Goal: Navigation & Orientation: Find specific page/section

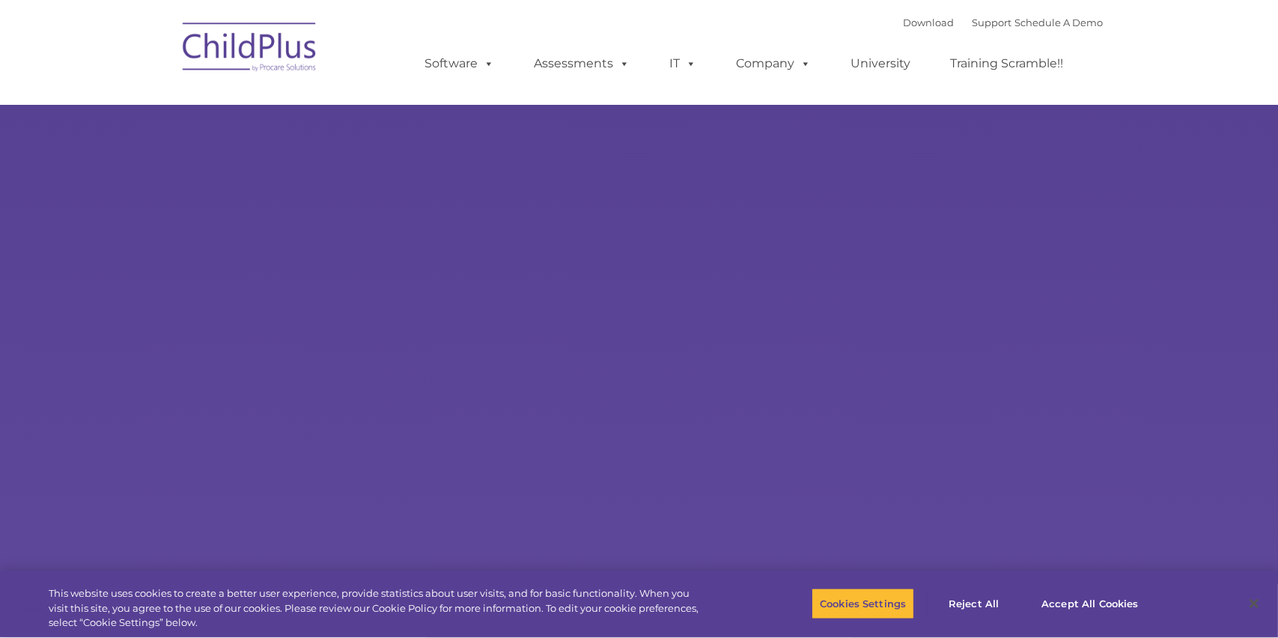
type input ""
select select "MEDIUM"
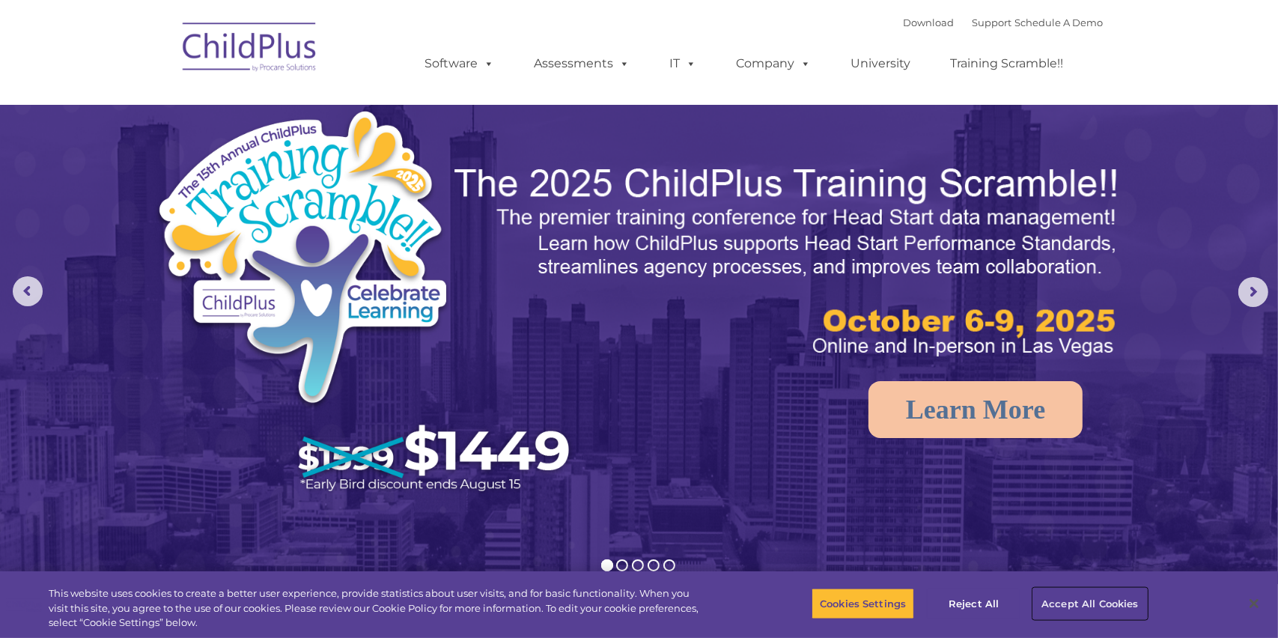
click at [1079, 604] on button "Accept All Cookies" at bounding box center [1090, 603] width 113 height 31
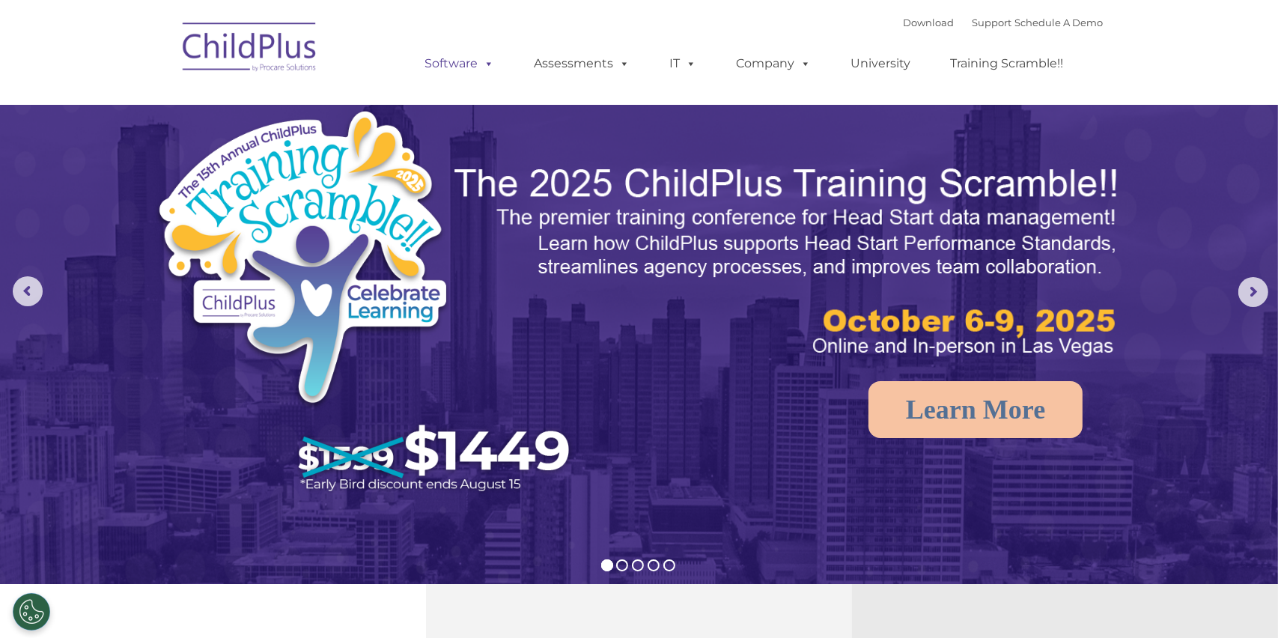
click at [463, 62] on link "Software" at bounding box center [460, 64] width 100 height 30
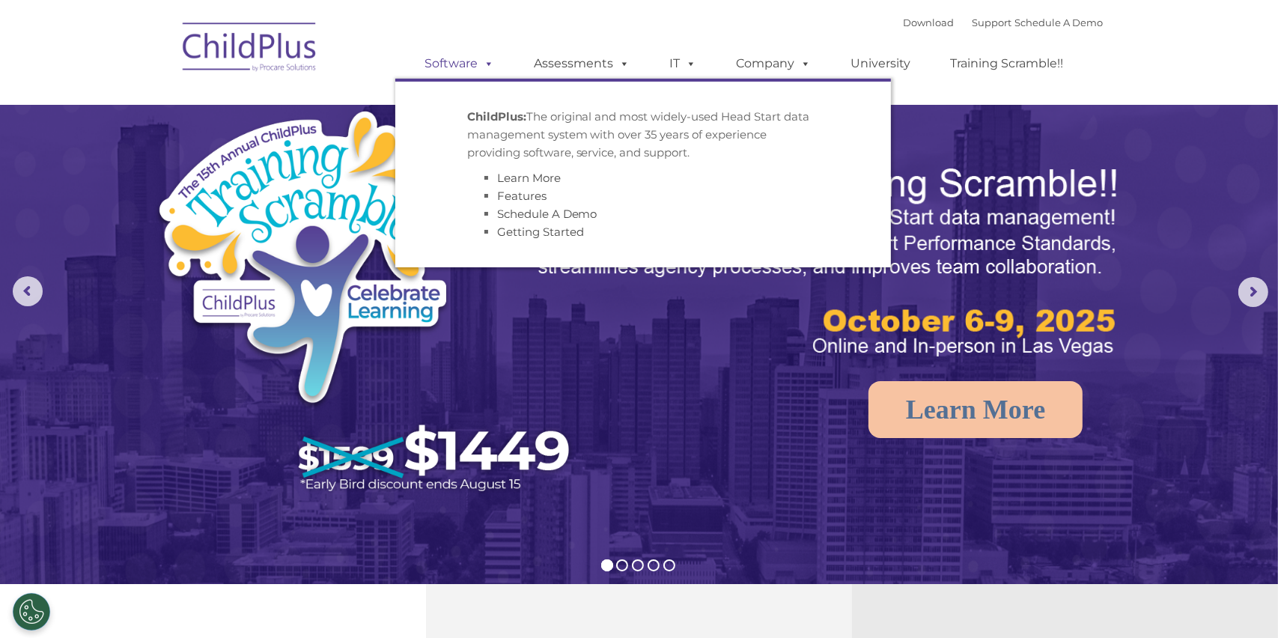
click at [463, 62] on link "Software" at bounding box center [460, 64] width 100 height 30
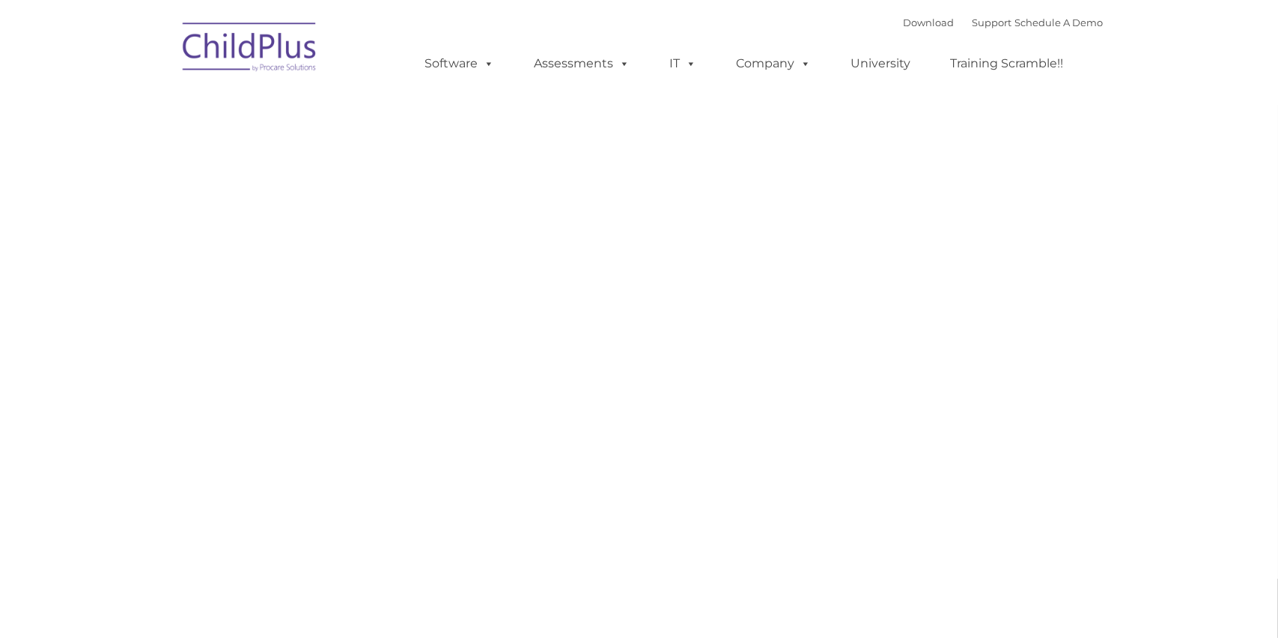
type input ""
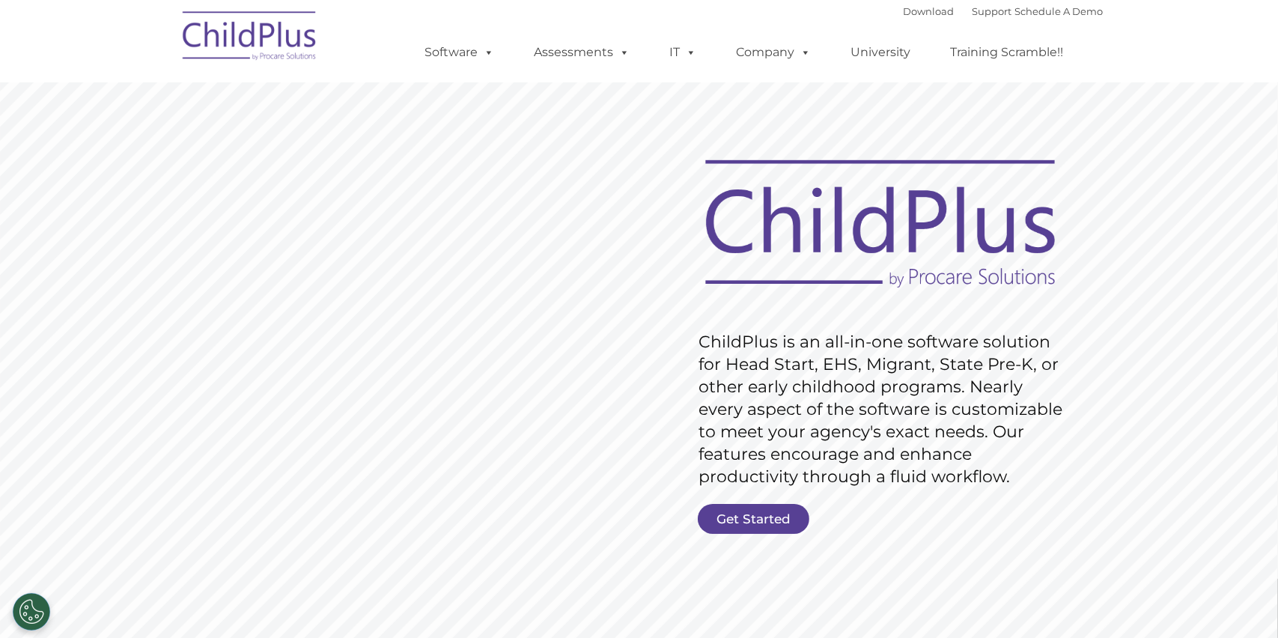
click at [574, 56] on link "Assessments" at bounding box center [583, 52] width 126 height 30
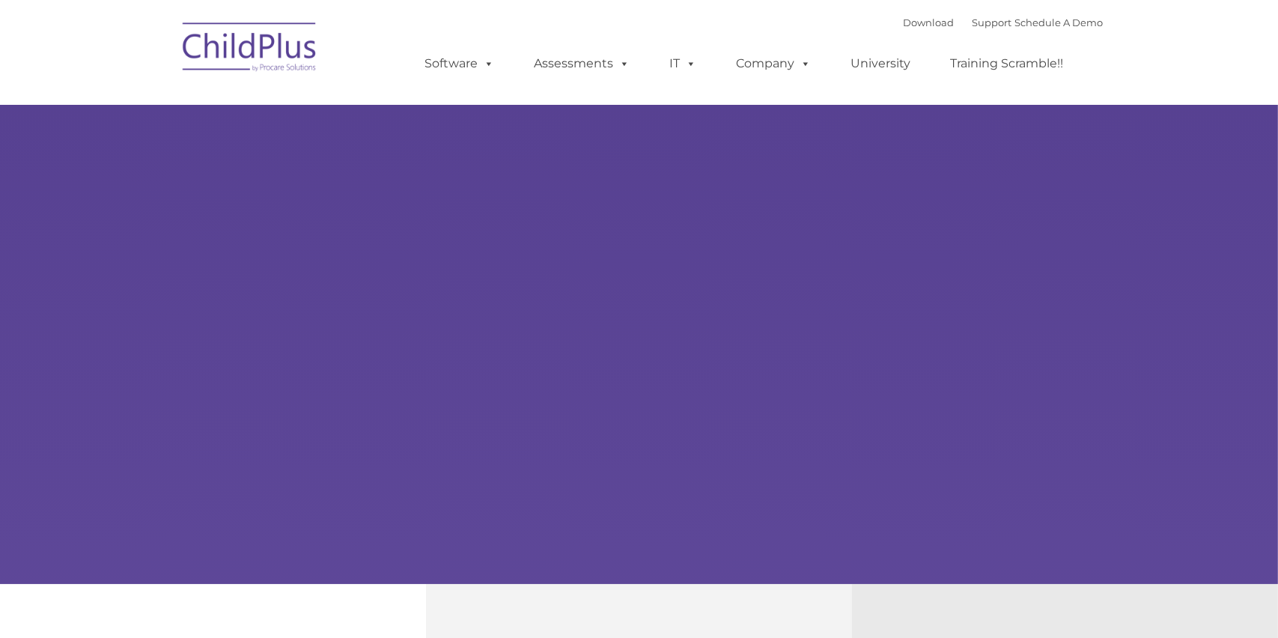
type input ""
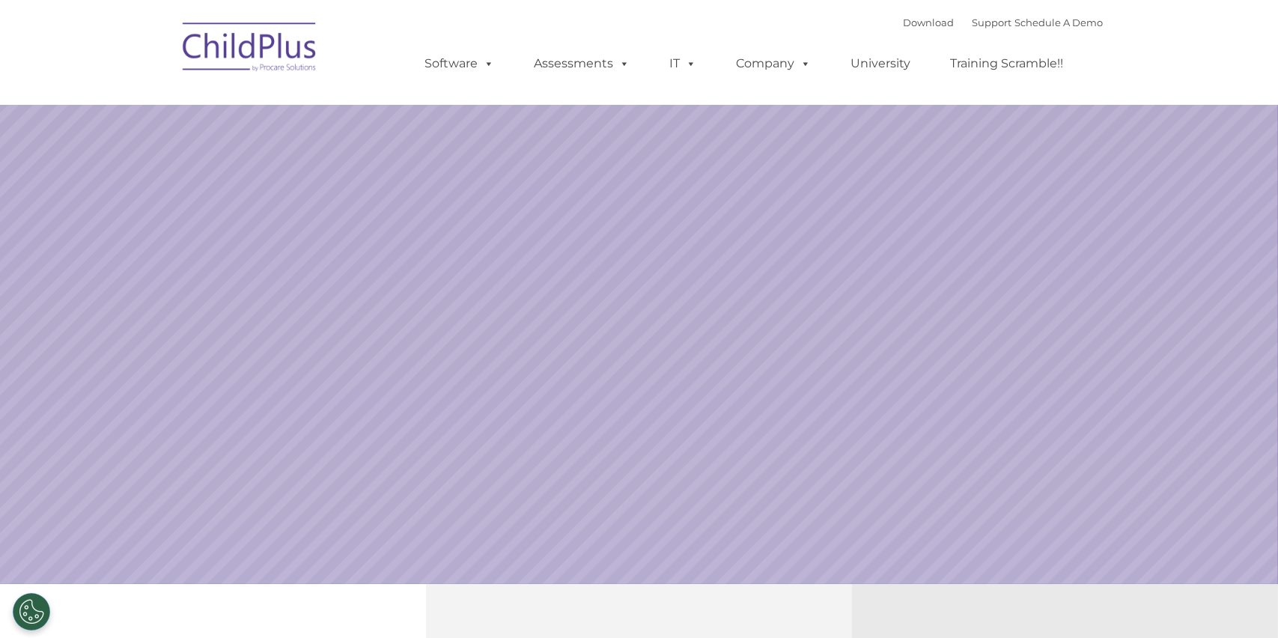
select select "MEDIUM"
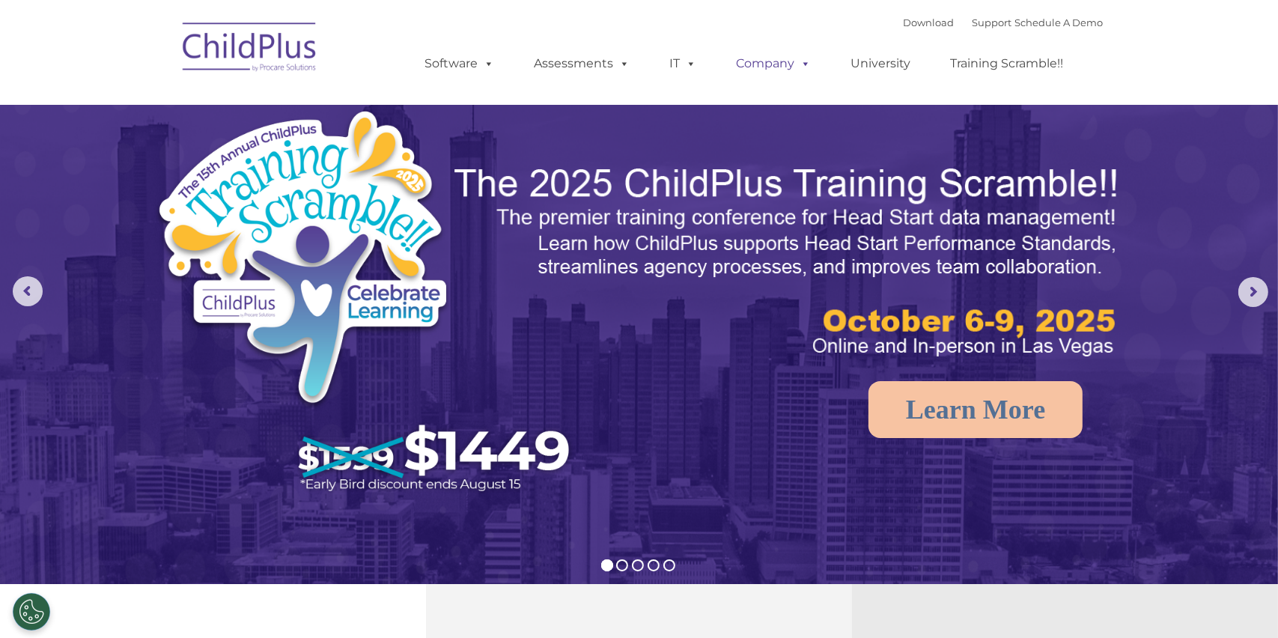
click at [789, 73] on link "Company" at bounding box center [774, 64] width 105 height 30
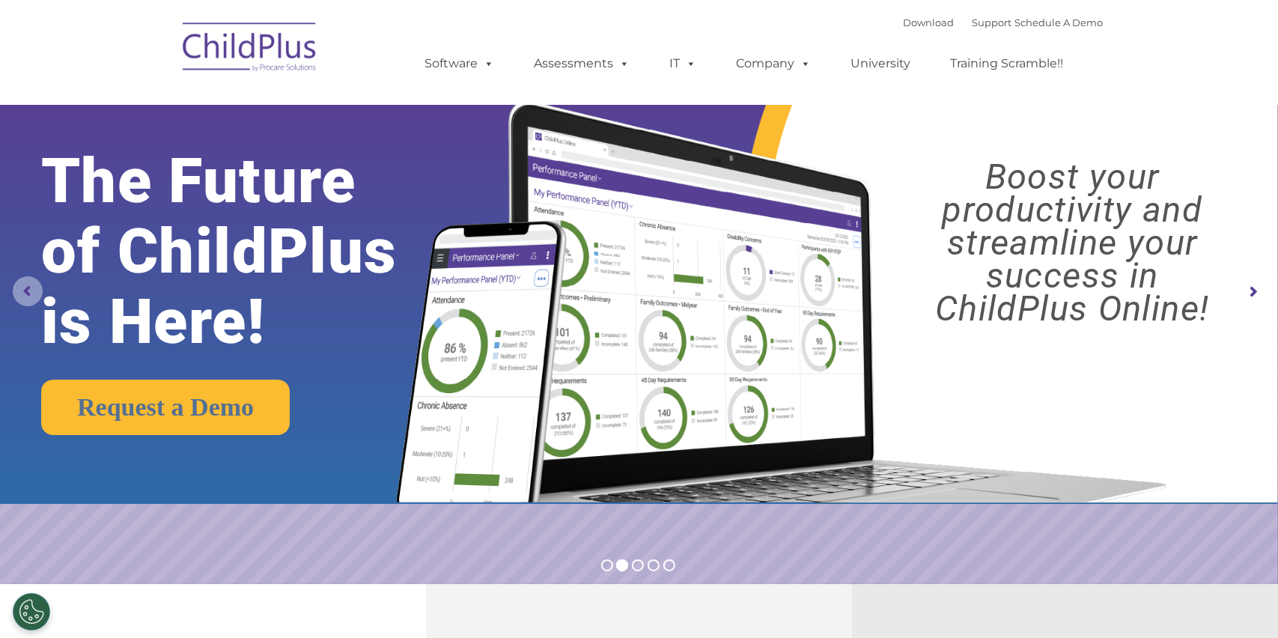
click at [19, 285] on rs-arrow at bounding box center [28, 291] width 30 height 30
